Goal: Navigation & Orientation: Find specific page/section

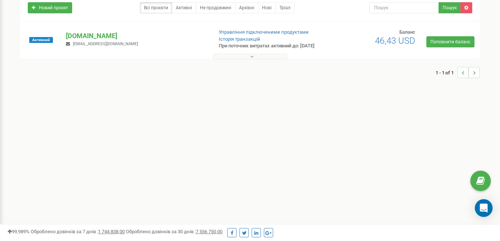
scroll to position [79, 0]
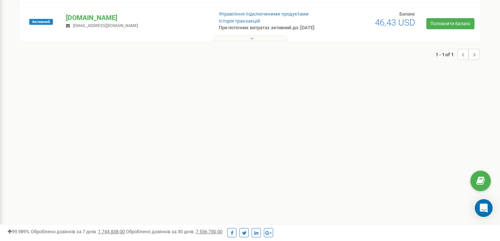
click at [224, 30] on p "При поточних витратах активний до: [DATE]" at bounding box center [270, 27] width 103 height 7
click at [246, 41] on button at bounding box center [250, 39] width 74 height 6
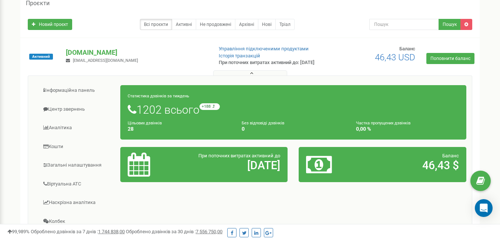
scroll to position [43, 0]
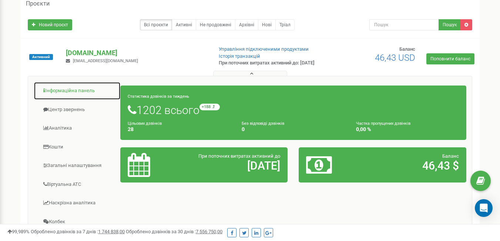
click at [73, 96] on link "Інформаційна панель" at bounding box center [77, 91] width 87 height 18
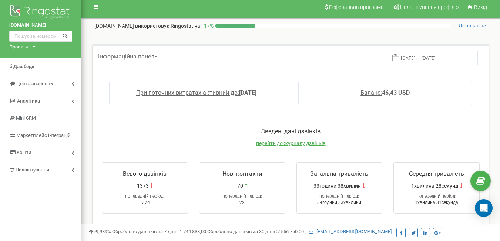
scroll to position [5, 0]
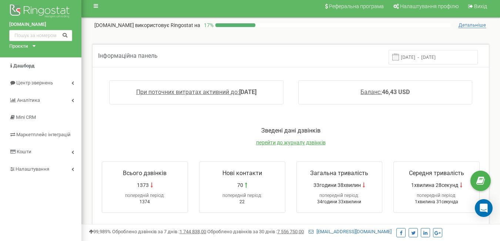
click at [473, 24] on span "Детальніше" at bounding box center [472, 25] width 27 height 6
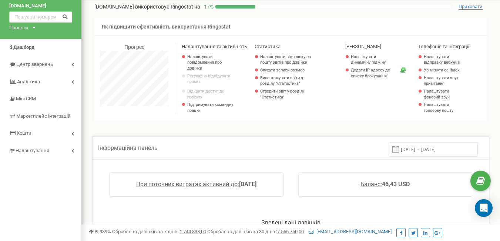
scroll to position [24, 0]
click at [44, 64] on span "Центр звернень" at bounding box center [34, 64] width 36 height 6
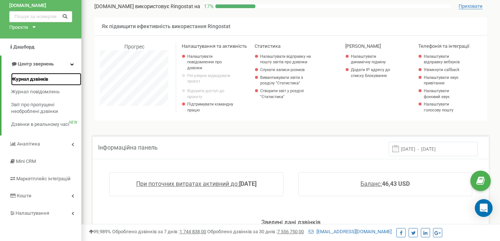
click at [35, 77] on span "Журнал дзвінків" at bounding box center [29, 79] width 37 height 7
